Goal: Find specific page/section: Find specific page/section

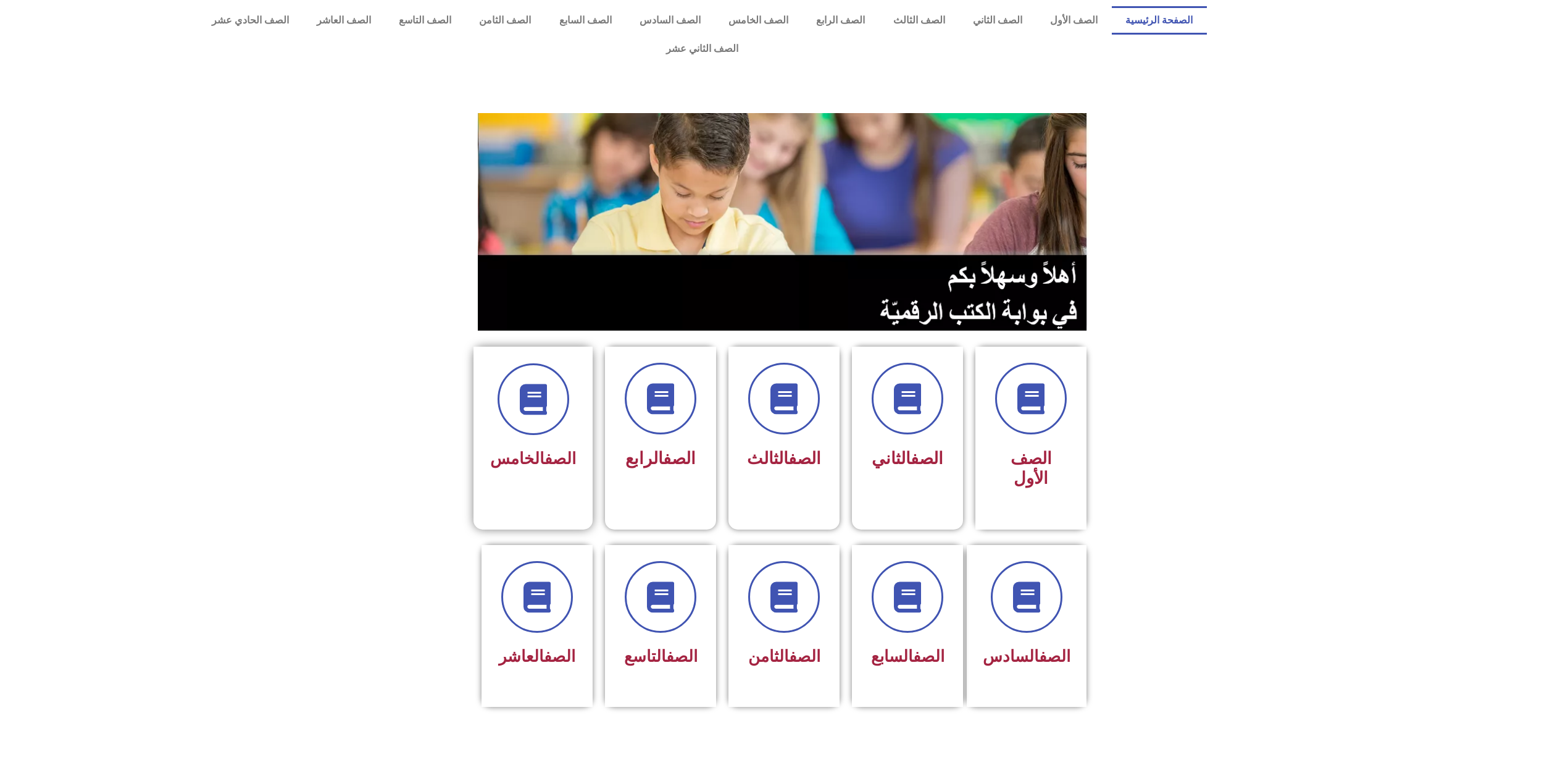
click at [561, 449] on link "الصف" at bounding box center [560, 458] width 32 height 19
click at [588, 412] on div "الصف الخامس" at bounding box center [533, 427] width 119 height 163
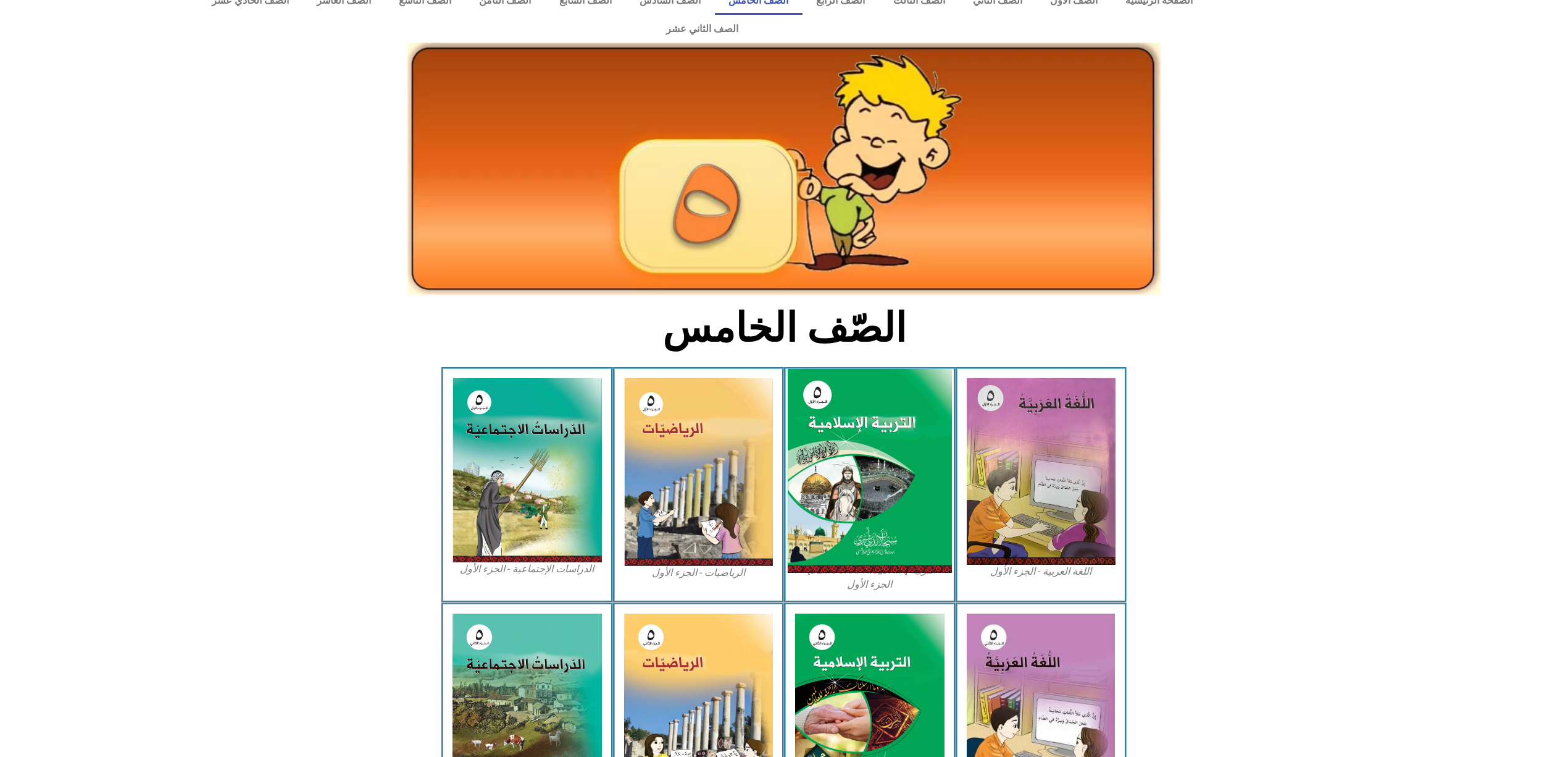
scroll to position [82, 0]
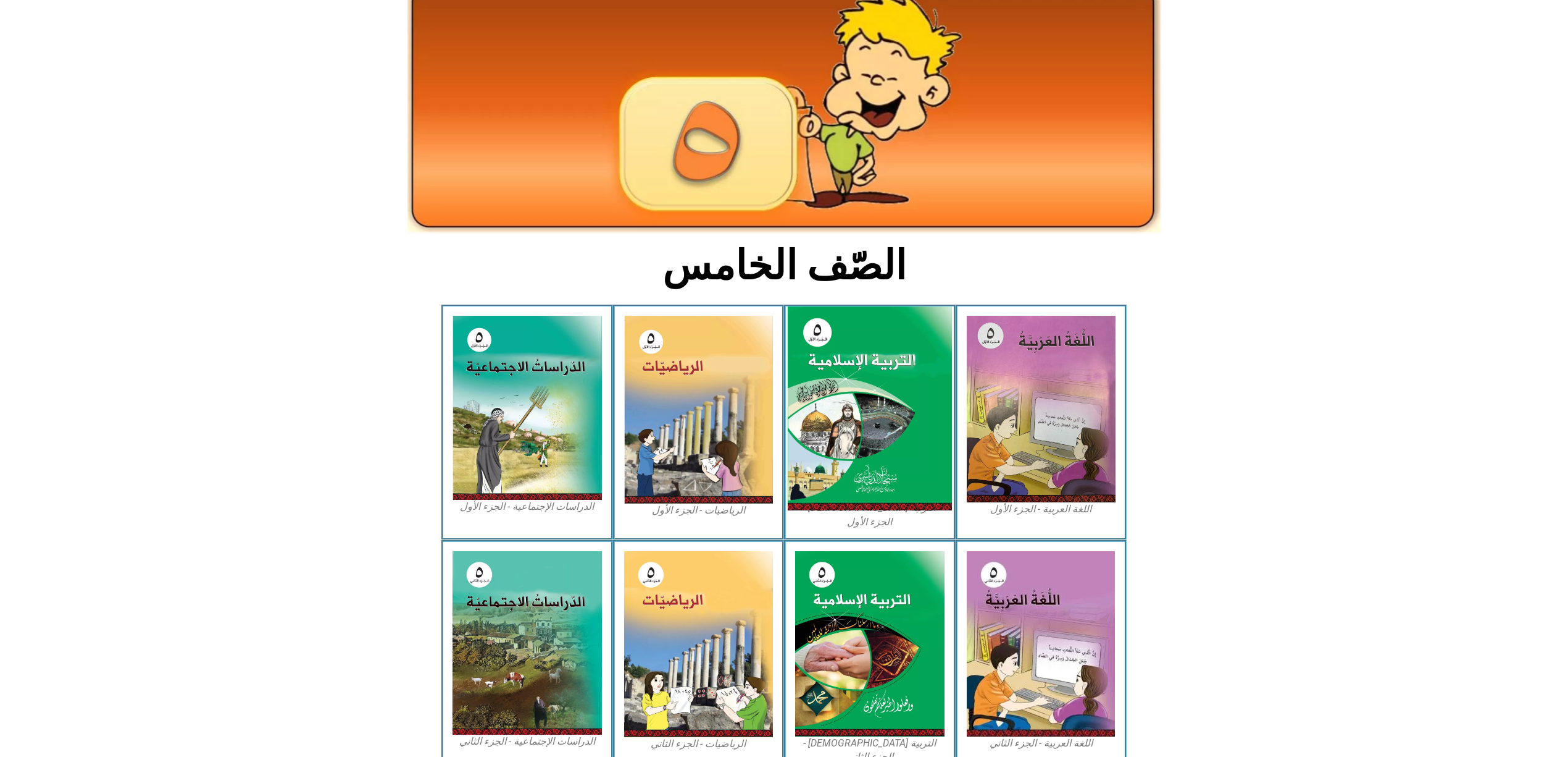
click at [835, 430] on img at bounding box center [869, 409] width 164 height 204
click at [889, 386] on img at bounding box center [869, 409] width 164 height 204
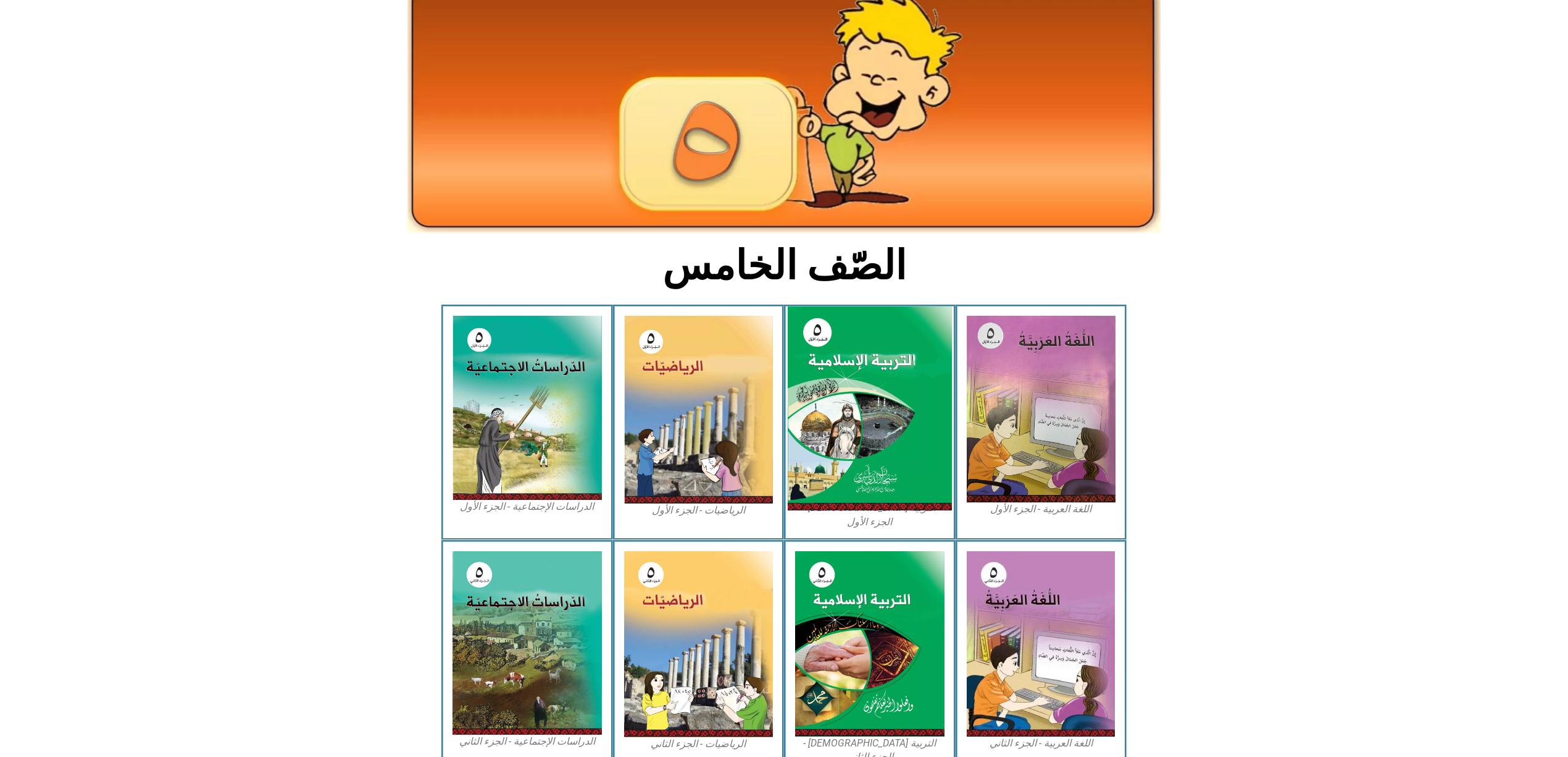
click at [889, 386] on img at bounding box center [869, 409] width 164 height 204
click at [838, 352] on img at bounding box center [869, 409] width 164 height 204
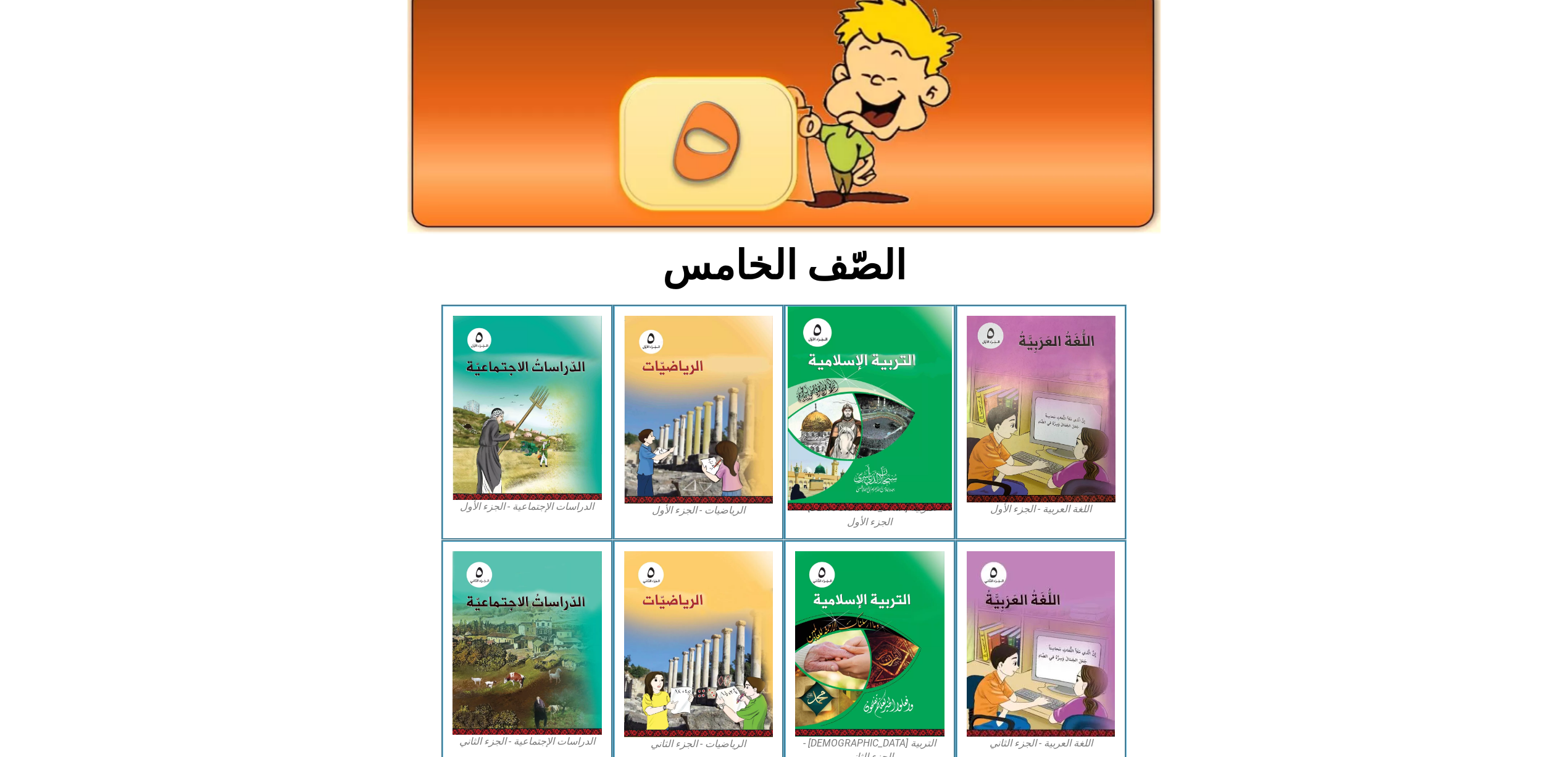
click at [838, 352] on img at bounding box center [869, 409] width 164 height 204
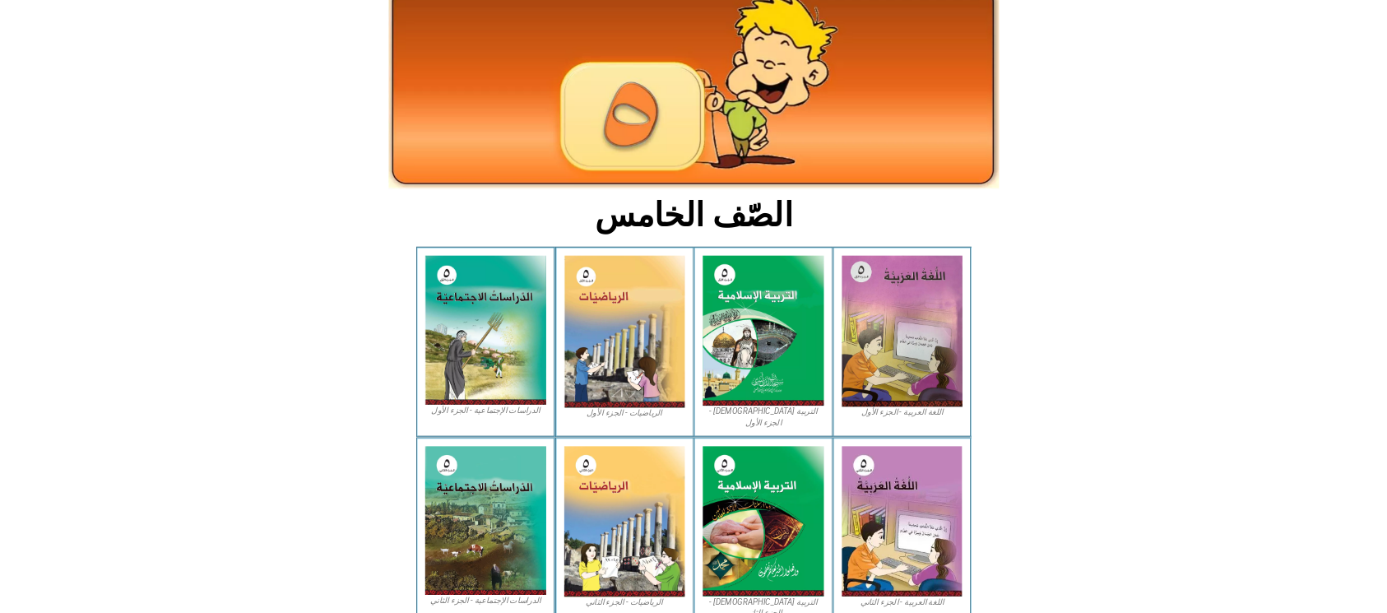
scroll to position [146, 0]
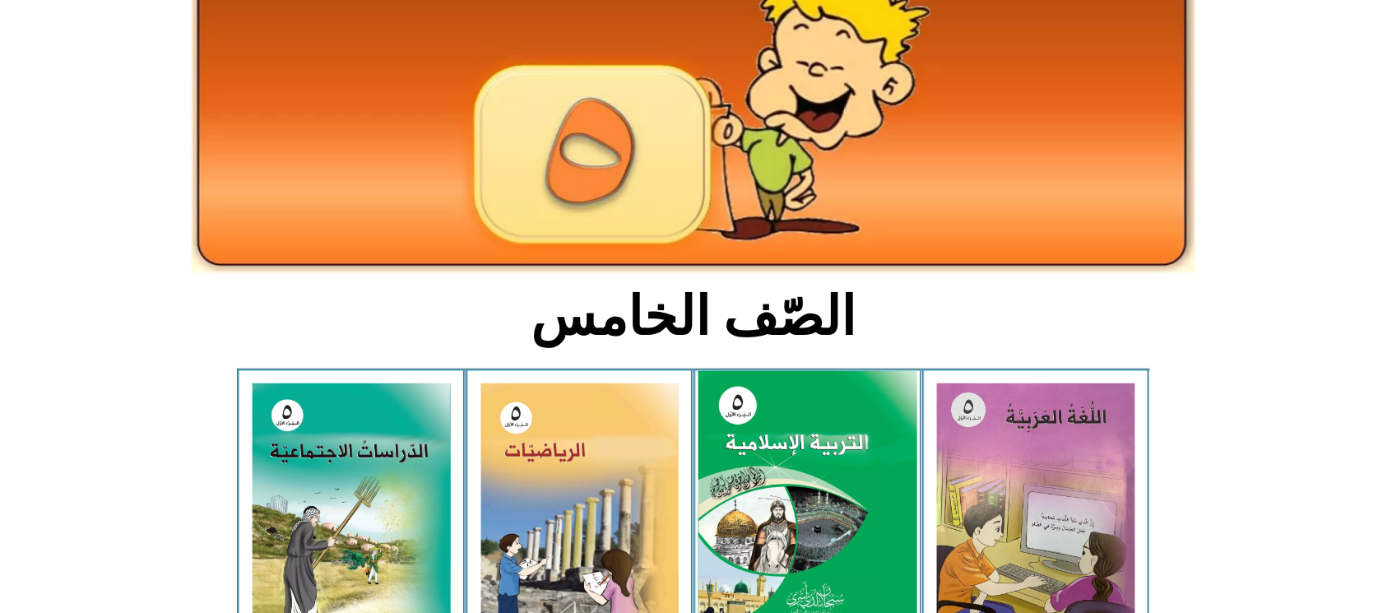
click at [704, 591] on img at bounding box center [807, 507] width 219 height 272
click at [799, 523] on img at bounding box center [807, 507] width 219 height 272
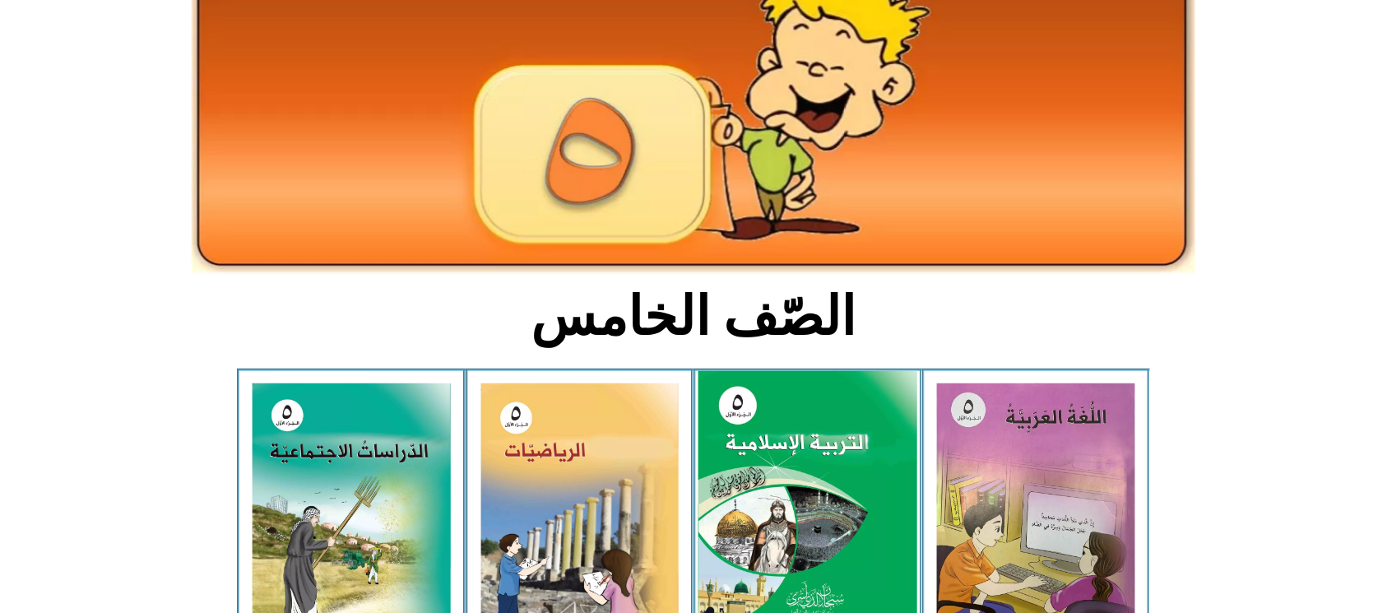
click at [799, 523] on img at bounding box center [807, 507] width 219 height 272
